Goal: Information Seeking & Learning: Learn about a topic

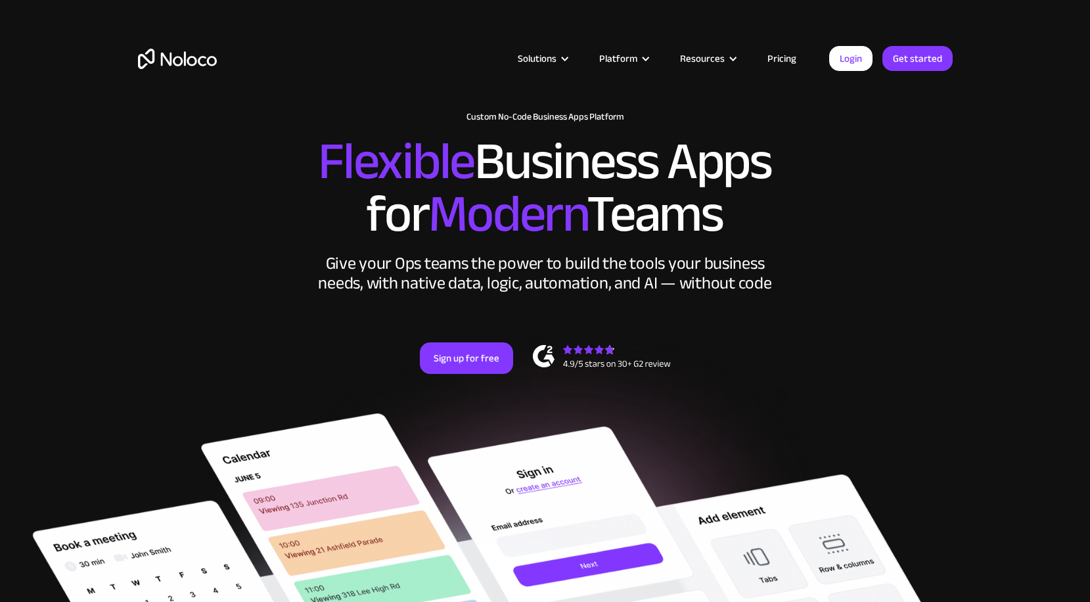
click at [791, 59] on link "Pricing" at bounding box center [782, 58] width 62 height 17
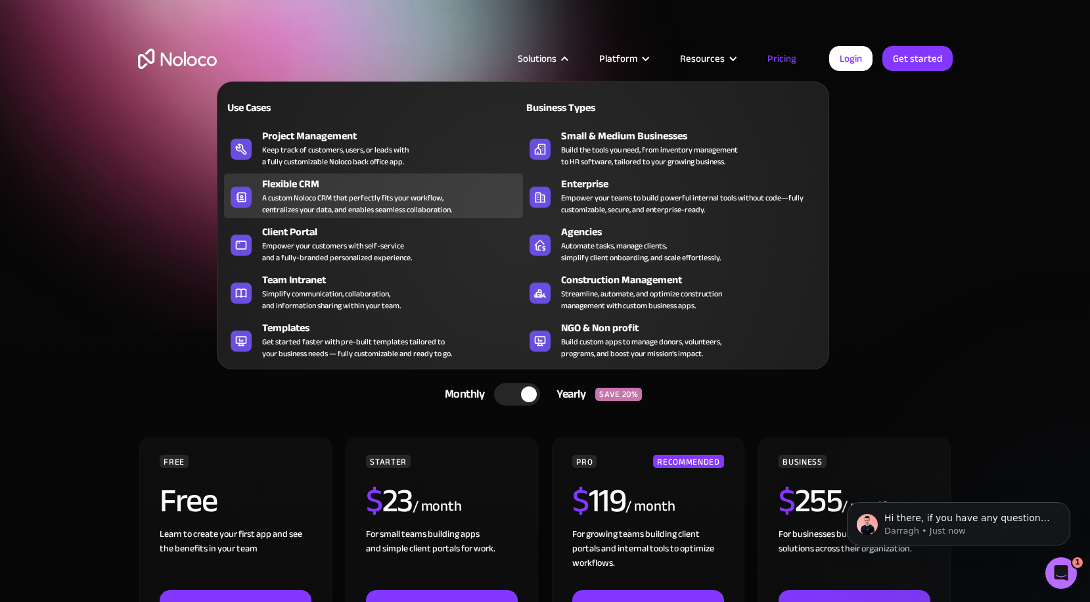
click at [321, 174] on link "Flexible CRM A custom Noloco CRM that perfectly fits your workflow, centralizes…" at bounding box center [373, 196] width 299 height 45
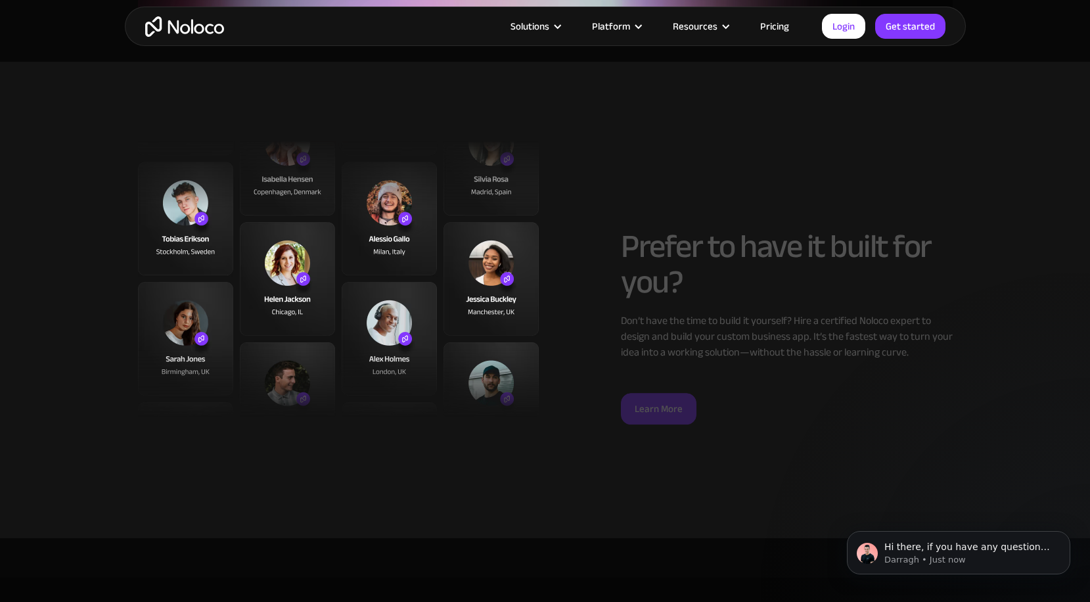
scroll to position [2927, 0]
